Goal: Find specific page/section: Find specific page/section

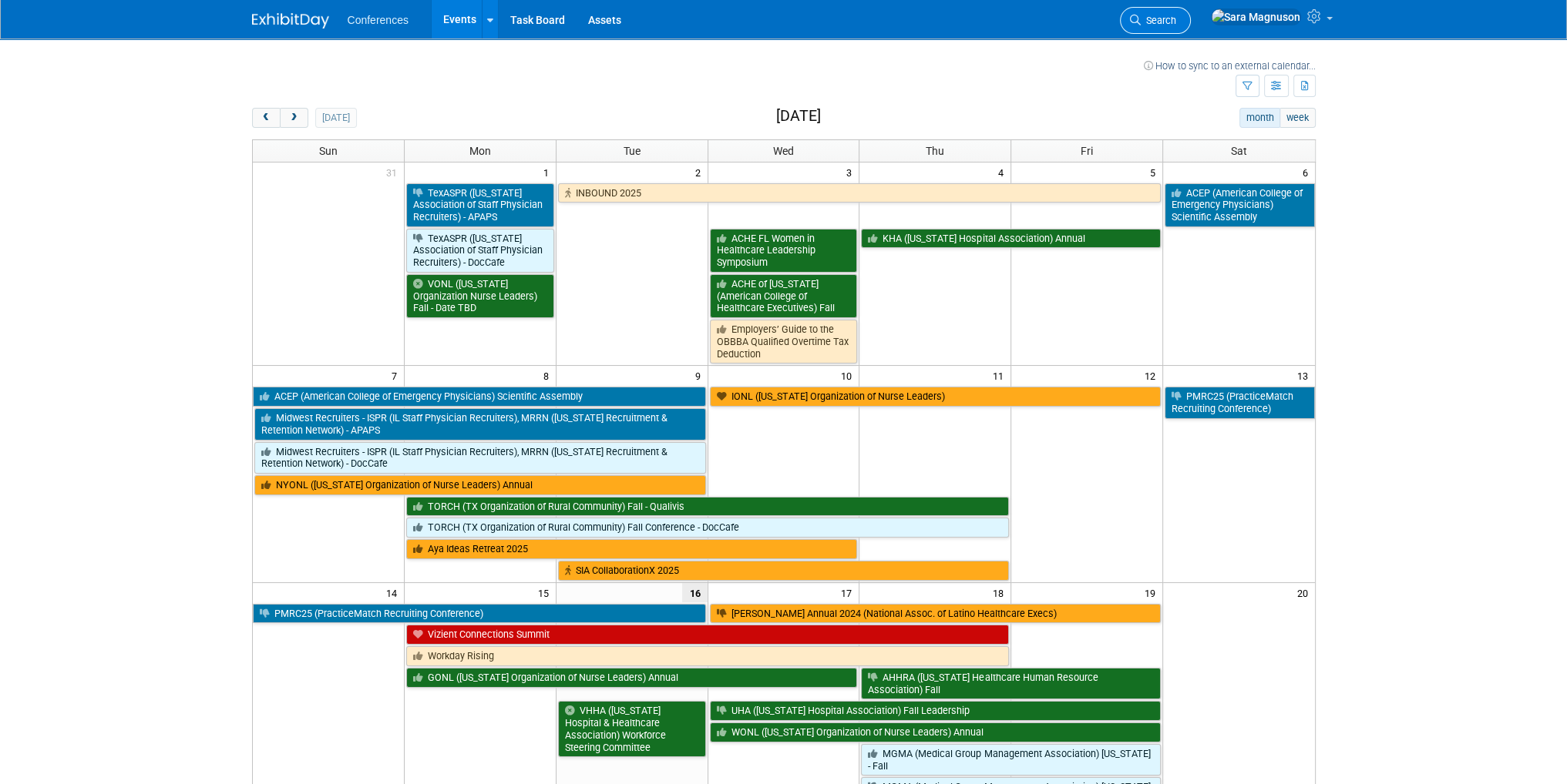
click at [1191, 28] on link "Search" at bounding box center [1155, 20] width 71 height 27
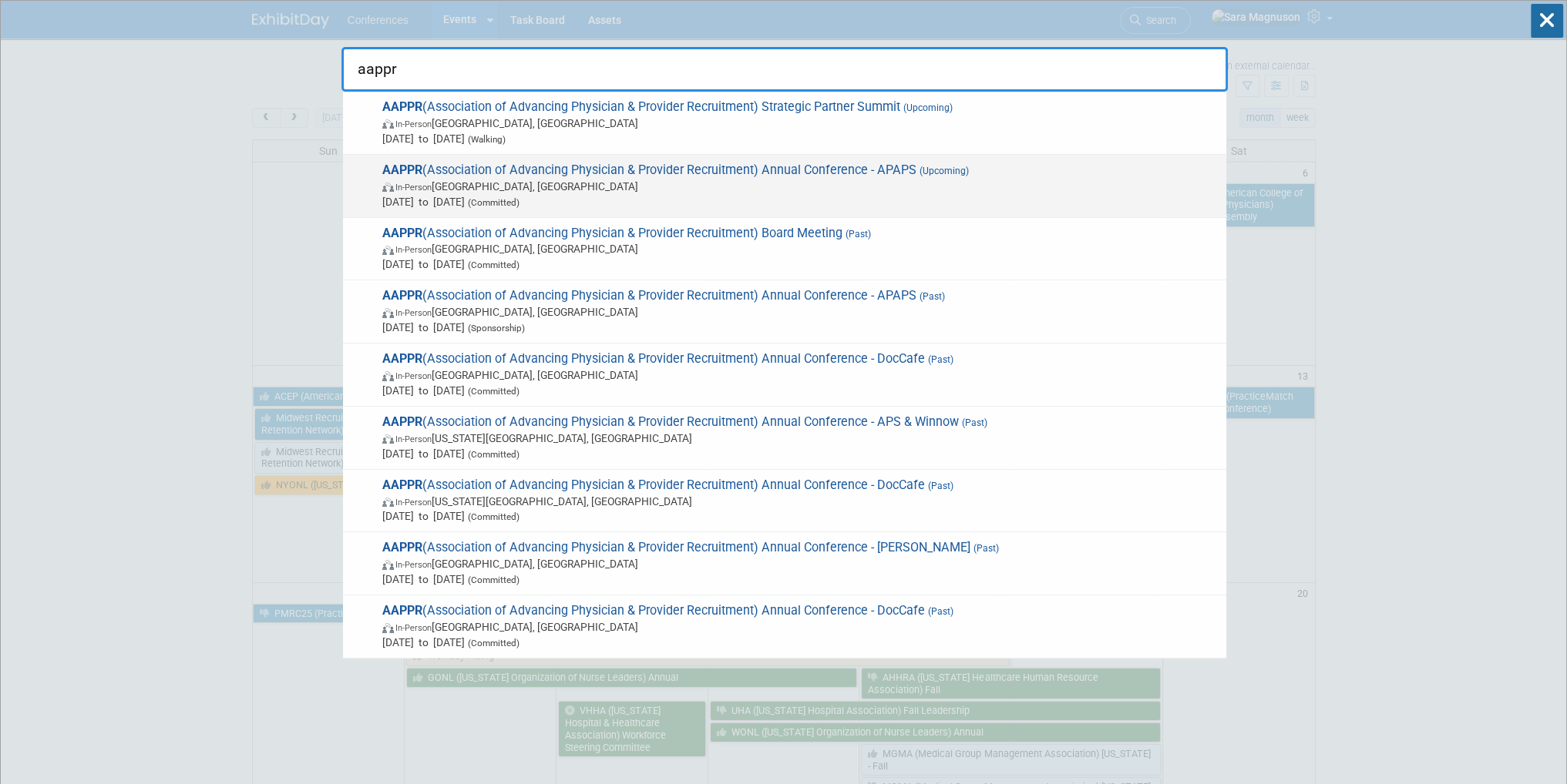
type input "aappr"
click at [696, 183] on span "In-Person Lake Buena Vista, FL" at bounding box center [800, 187] width 836 height 15
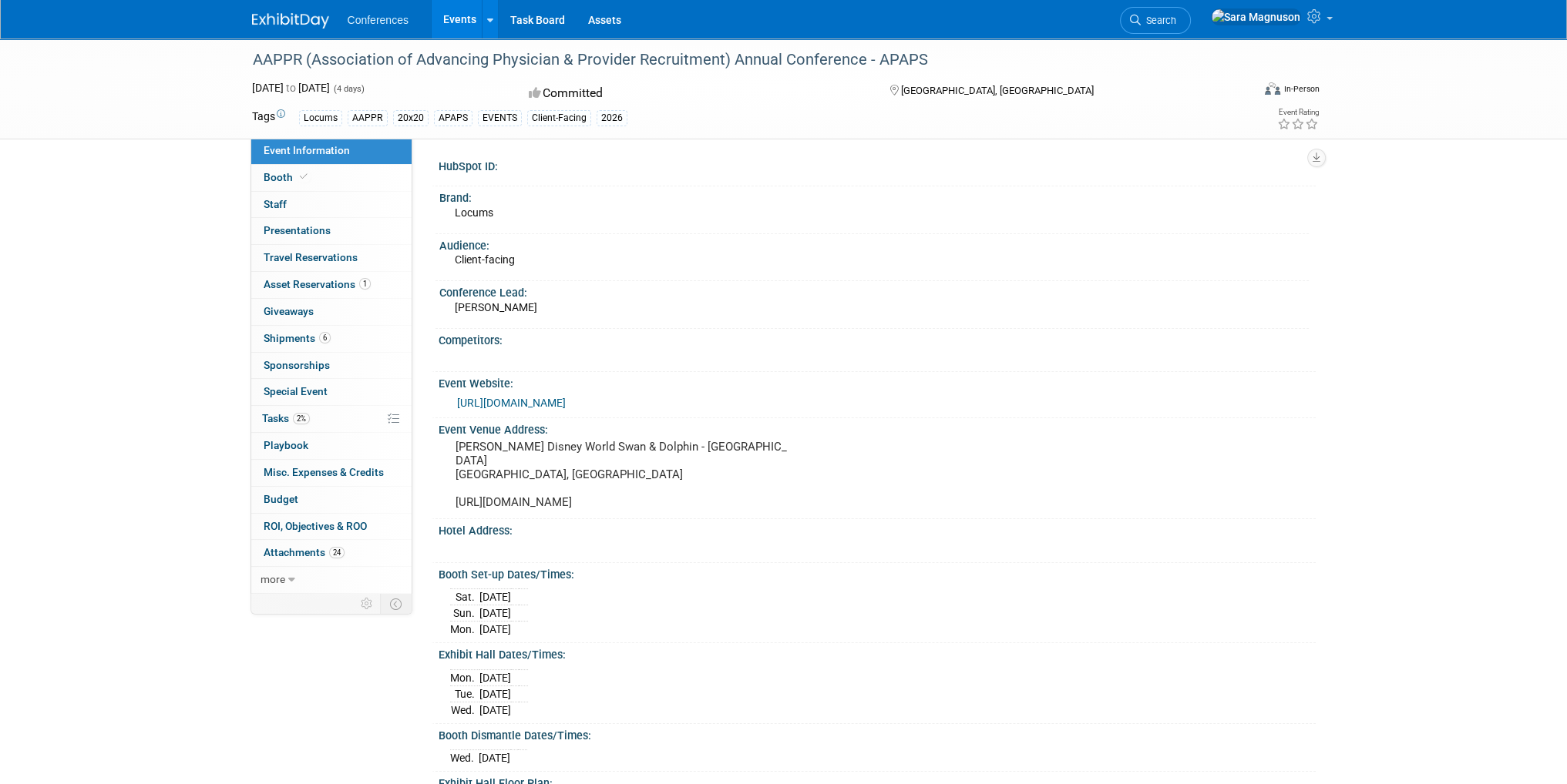
click at [599, 293] on div "Conference Lead:" at bounding box center [873, 291] width 869 height 19
click at [686, 163] on div "HubSpot ID:" at bounding box center [877, 164] width 877 height 19
click at [1191, 12] on link "Search" at bounding box center [1155, 20] width 71 height 27
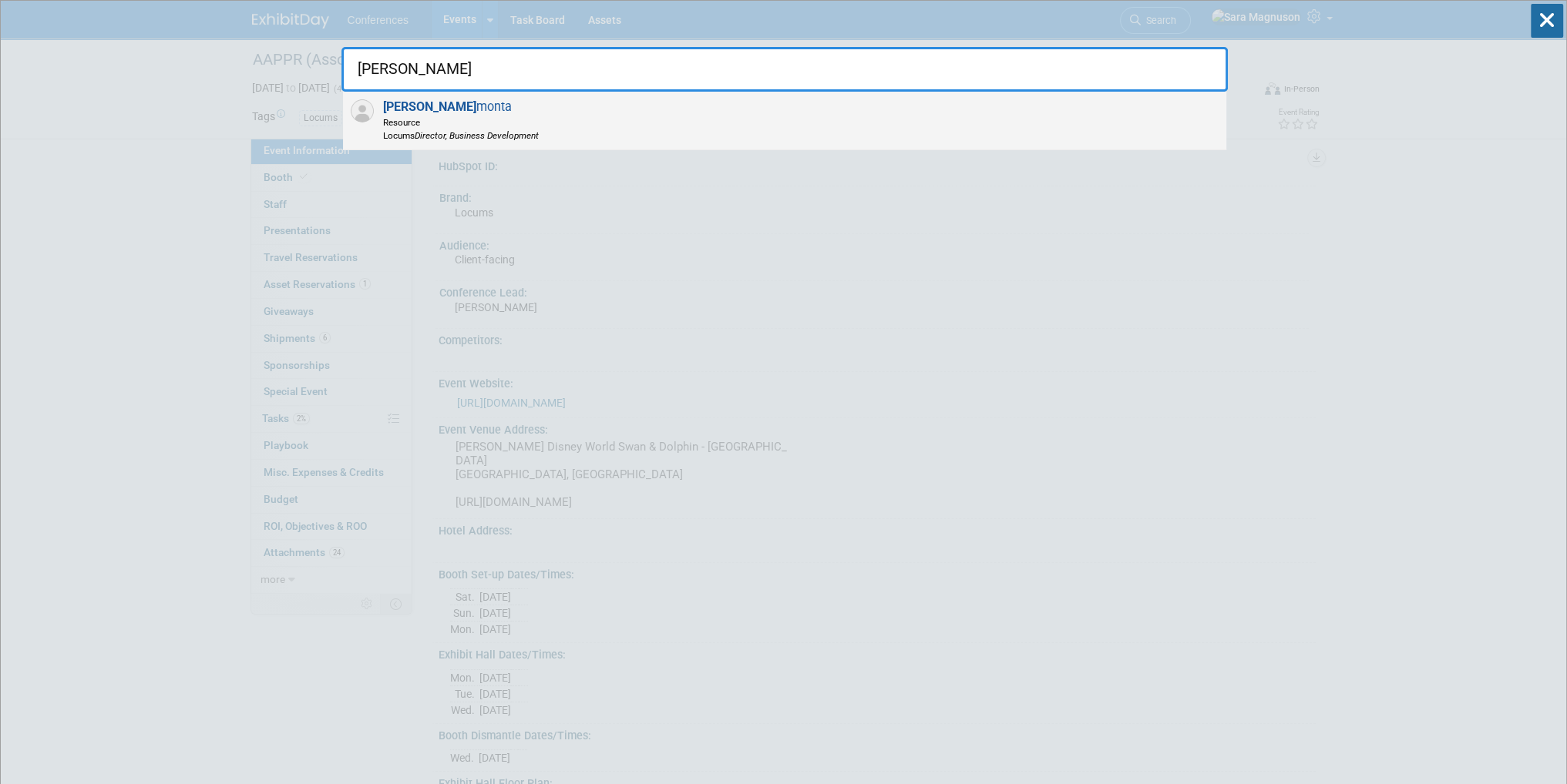
type input "[PERSON_NAME]"
click at [423, 99] on span "[PERSON_NAME] monta Resource Locums Director, Business Development" at bounding box center [458, 120] width 161 height 42
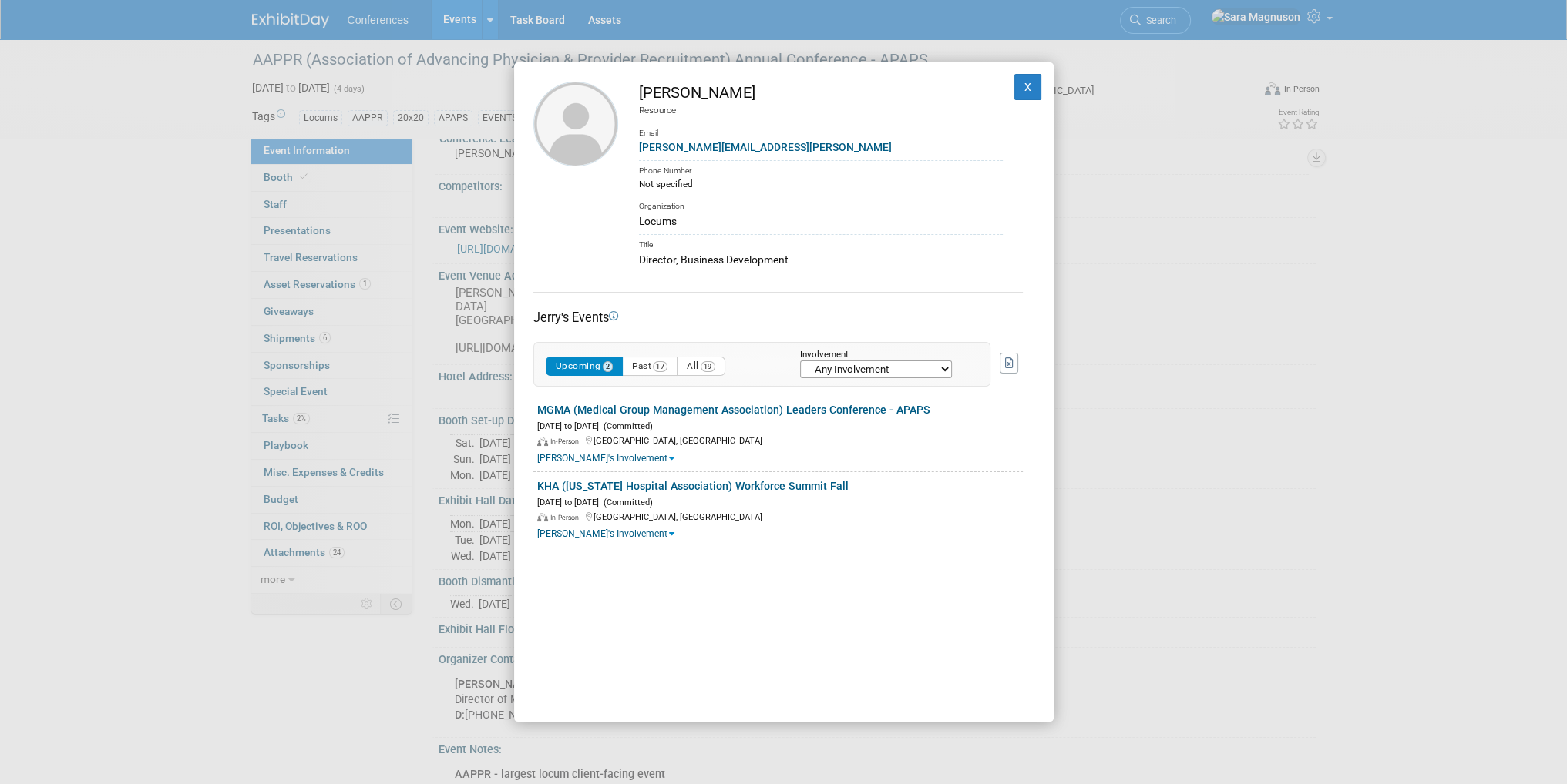
scroll to position [77, 0]
click at [733, 509] on div "In-Person [GEOGRAPHIC_DATA], [GEOGRAPHIC_DATA]" at bounding box center [780, 516] width 485 height 14
click at [1016, 93] on button "X" at bounding box center [1028, 87] width 28 height 26
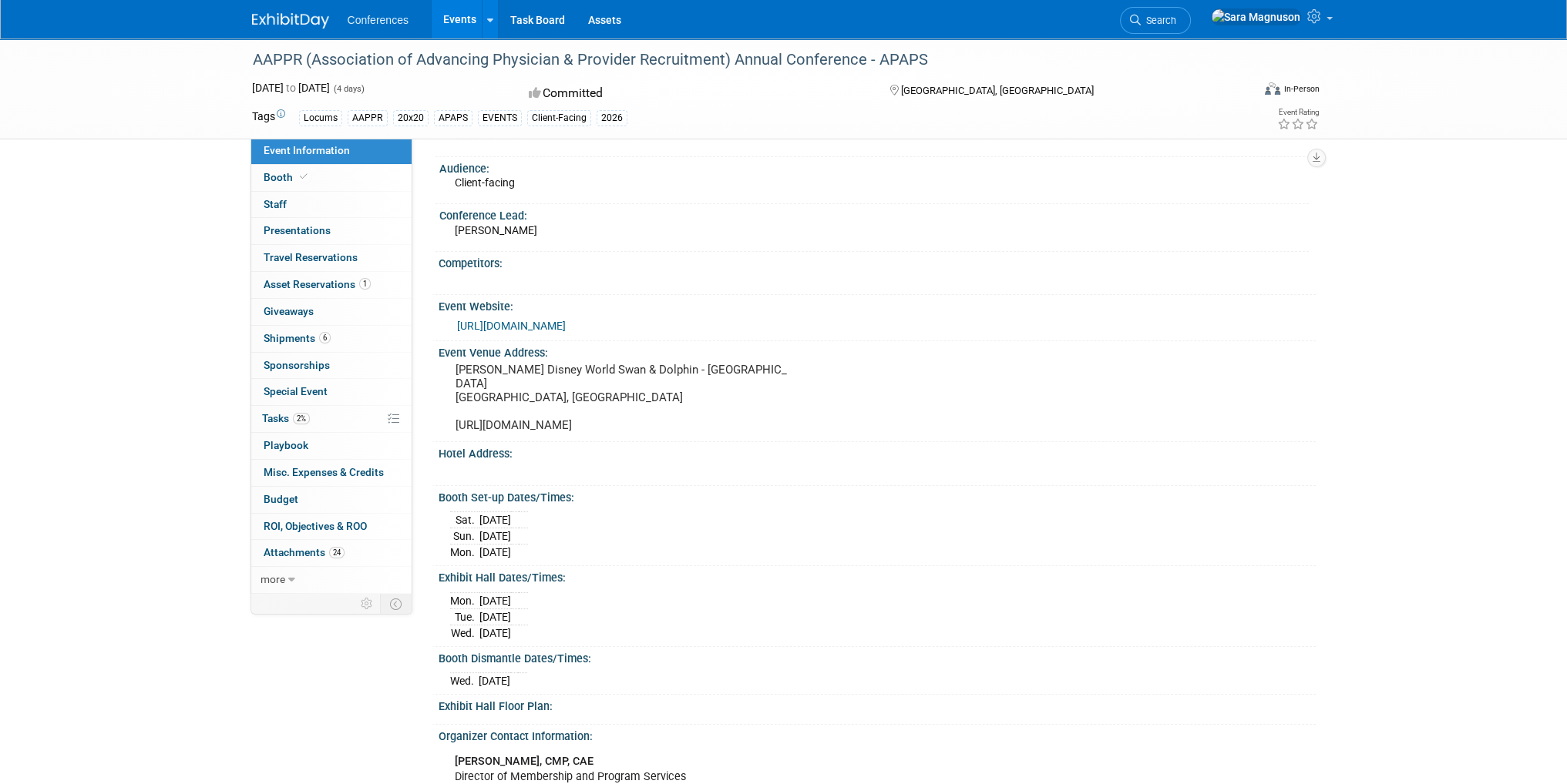
click at [922, 365] on div "Event Venue Address: [PERSON_NAME] Disney World Swan & Dolphin - [GEOGRAPHIC_DA…" at bounding box center [873, 392] width 884 height 101
